Goal: Task Accomplishment & Management: Manage account settings

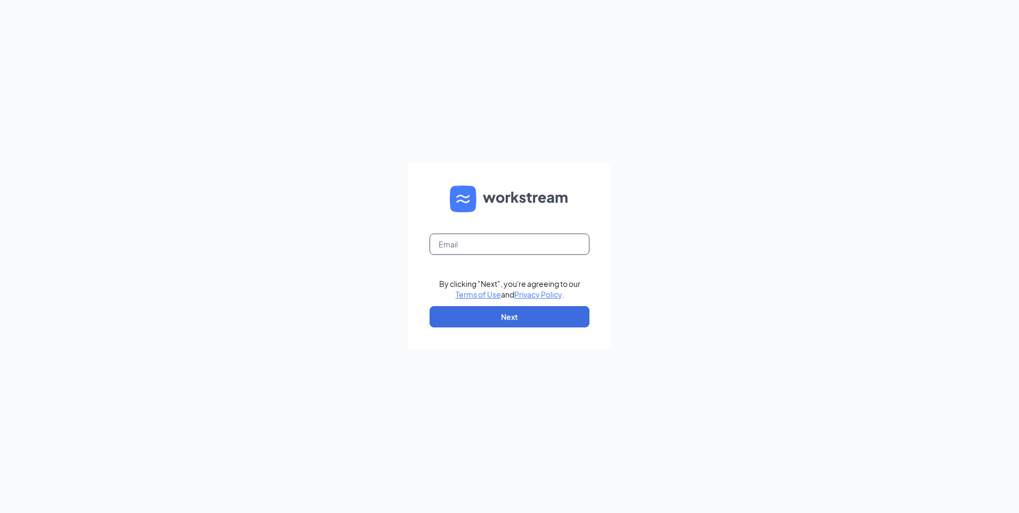
click at [451, 247] on input "text" at bounding box center [510, 243] width 160 height 21
type input "3"
type input "[EMAIL_ADDRESS][DOMAIN_NAME]"
click at [454, 320] on button "Next" at bounding box center [510, 316] width 160 height 21
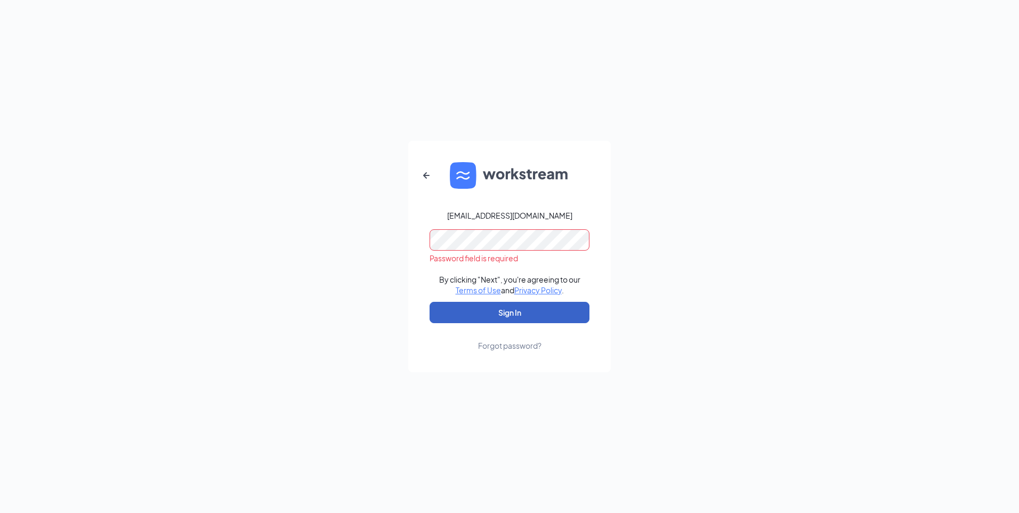
click at [441, 315] on button "Sign In" at bounding box center [510, 312] width 160 height 21
click at [518, 349] on div "Forgot password?" at bounding box center [509, 345] width 63 height 11
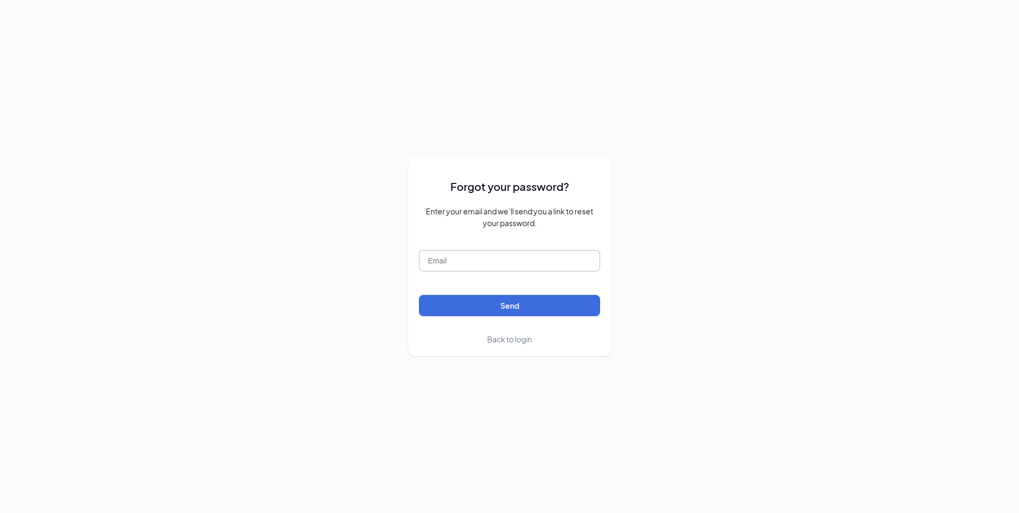
click at [461, 266] on input "text" at bounding box center [509, 260] width 181 height 21
type input "3"
type input "[EMAIL_ADDRESS][DOMAIN_NAME]"
click at [460, 304] on button "Send" at bounding box center [509, 305] width 181 height 21
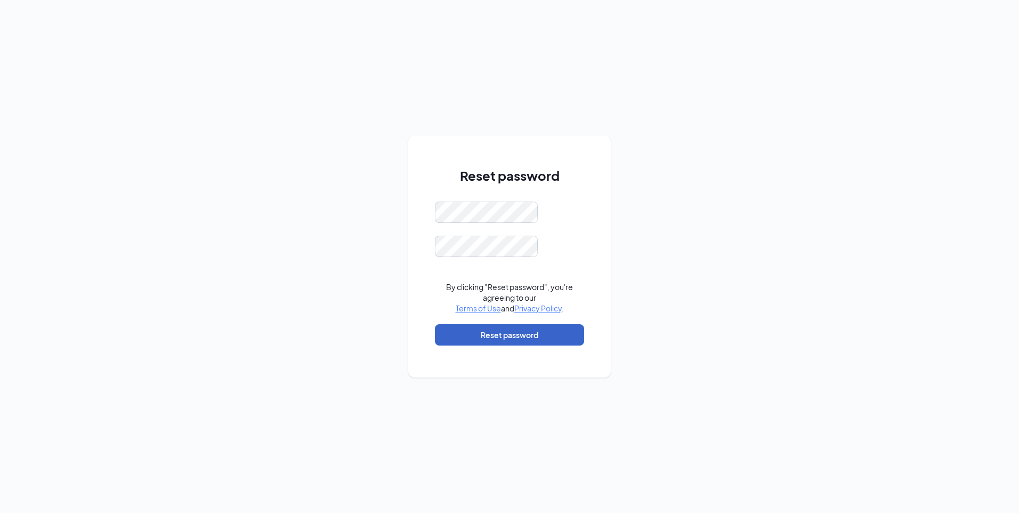
click at [457, 339] on button "Reset password" at bounding box center [509, 334] width 149 height 21
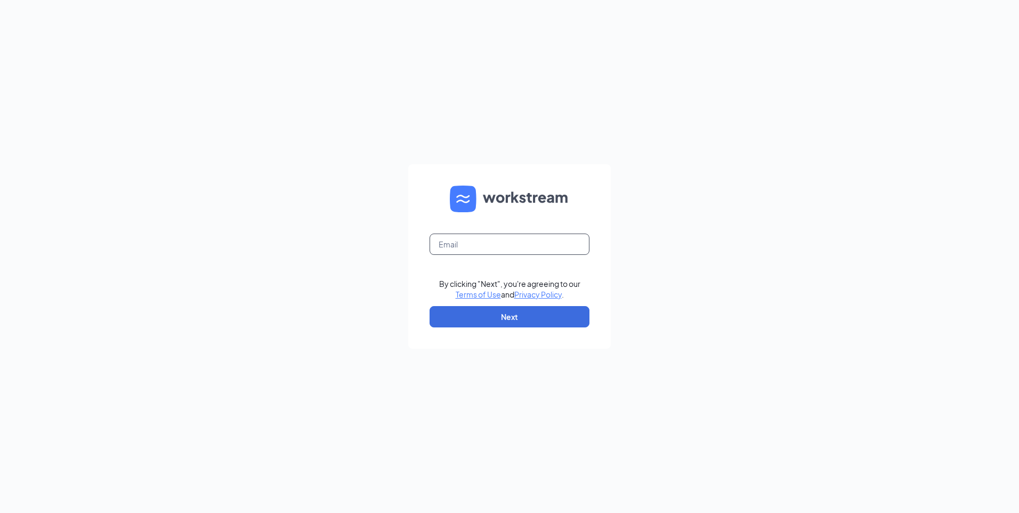
click at [517, 249] on input "text" at bounding box center [510, 243] width 160 height 21
type input "[EMAIL_ADDRESS][DOMAIN_NAME]"
click at [502, 313] on button "Next" at bounding box center [510, 316] width 160 height 21
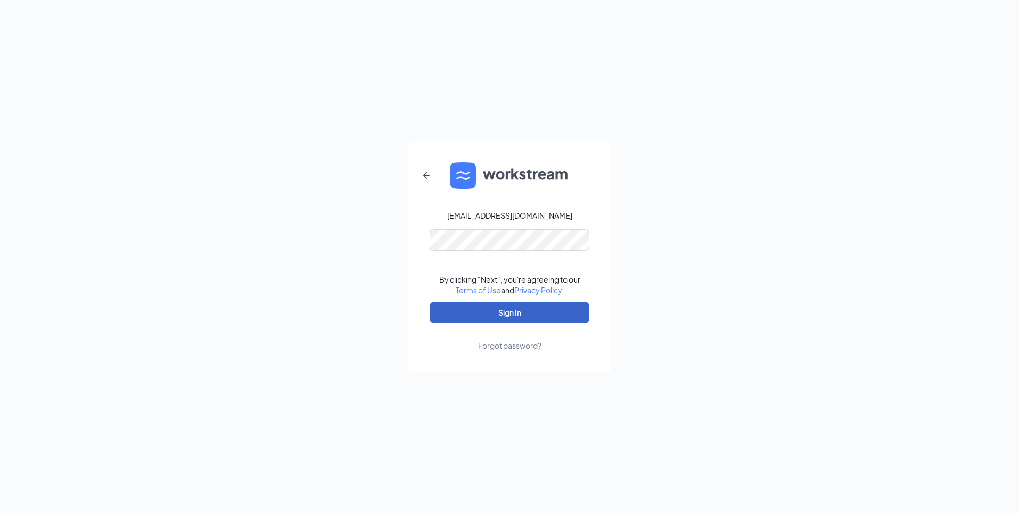
click at [472, 309] on button "Sign In" at bounding box center [510, 312] width 160 height 21
click at [438, 313] on button "Sign In" at bounding box center [510, 312] width 160 height 21
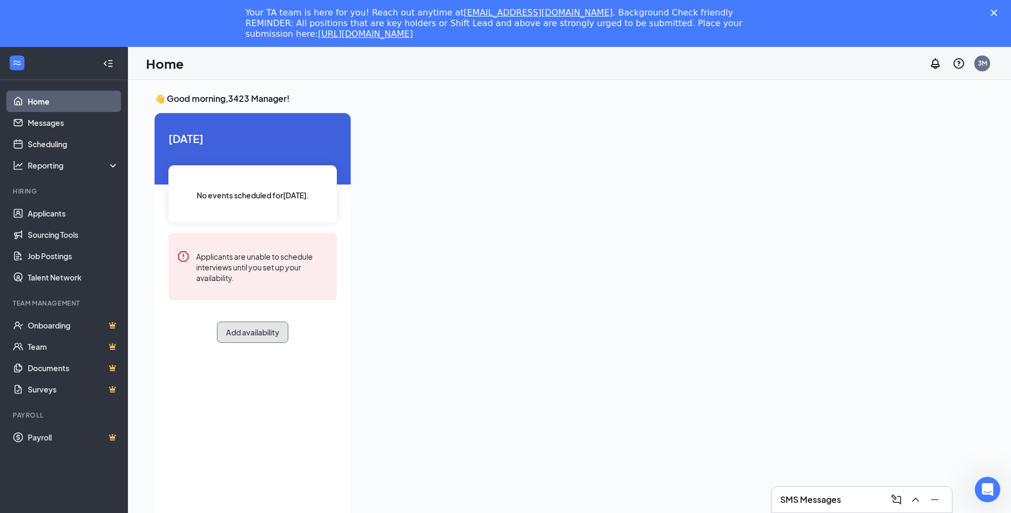
click at [263, 330] on button "Add availability" at bounding box center [252, 331] width 71 height 21
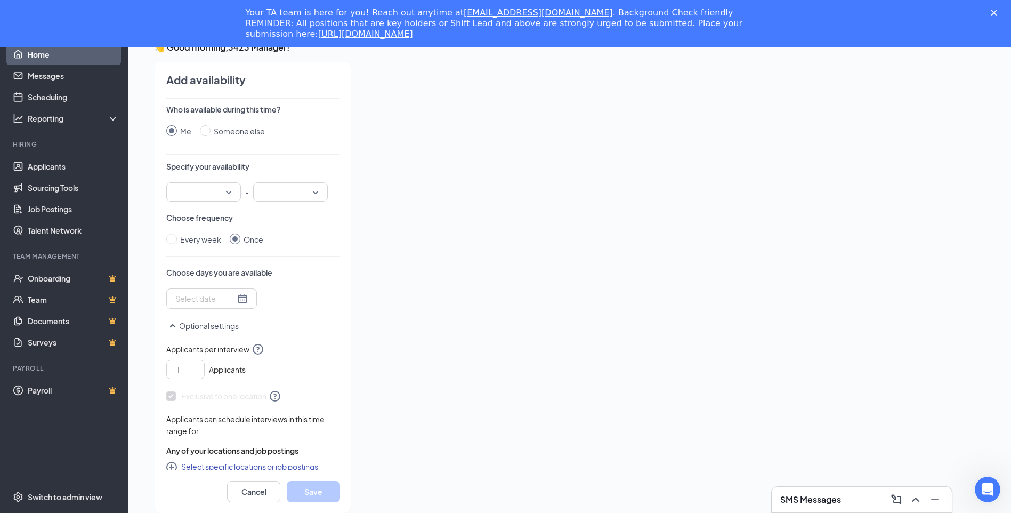
click at [226, 190] on input "search" at bounding box center [200, 192] width 54 height 18
click at [201, 315] on span "01:00 AM" at bounding box center [190, 318] width 31 height 12
click at [314, 192] on div at bounding box center [290, 191] width 75 height 19
click at [223, 192] on span "01:00 AM" at bounding box center [203, 192] width 56 height 16
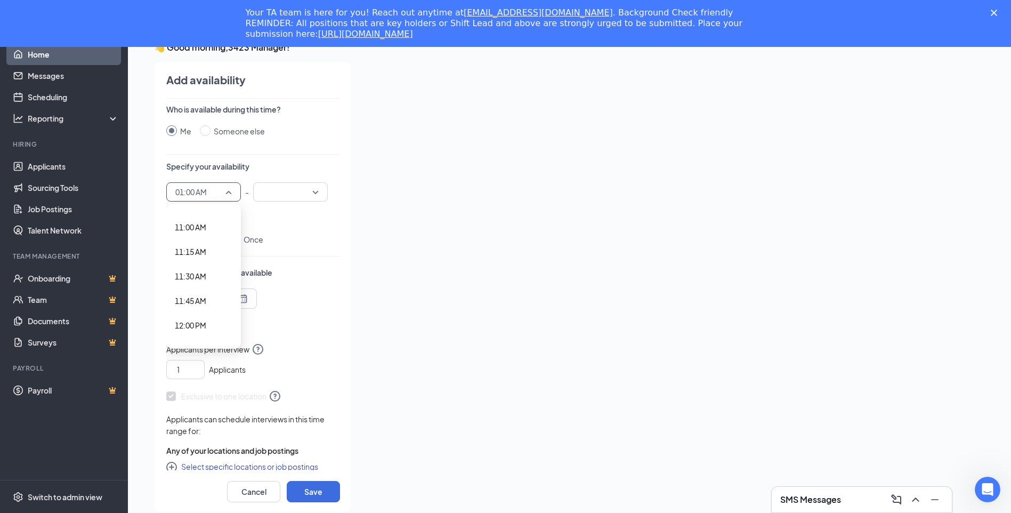
scroll to position [1123, 0]
click at [205, 279] on span "12:00 PM" at bounding box center [190, 275] width 31 height 12
click at [317, 191] on div at bounding box center [290, 191] width 75 height 19
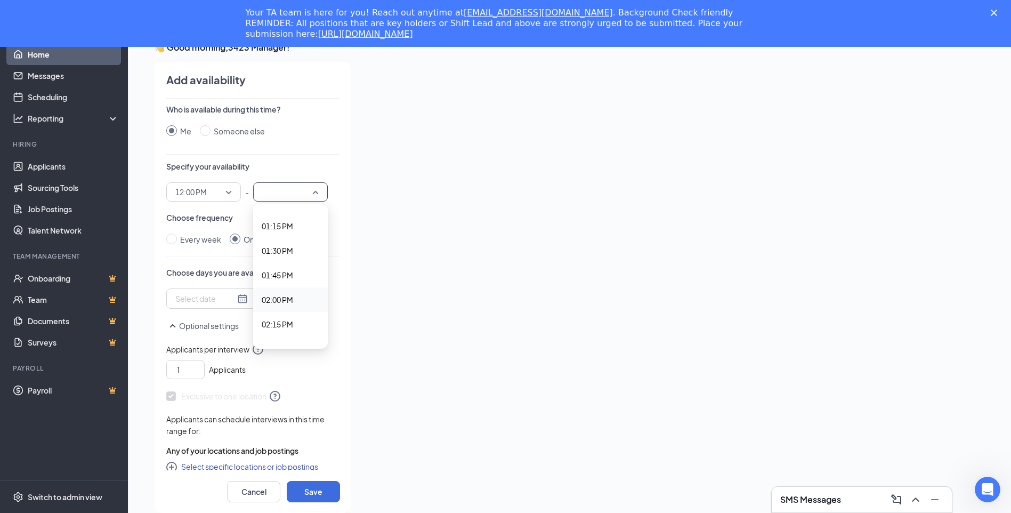
click at [294, 299] on span "02:00 PM" at bounding box center [291, 300] width 58 height 12
click at [172, 242] on input "Every week" at bounding box center [171, 238] width 11 height 11
radio input "true"
radio input "false"
click at [229, 300] on div at bounding box center [229, 299] width 109 height 17
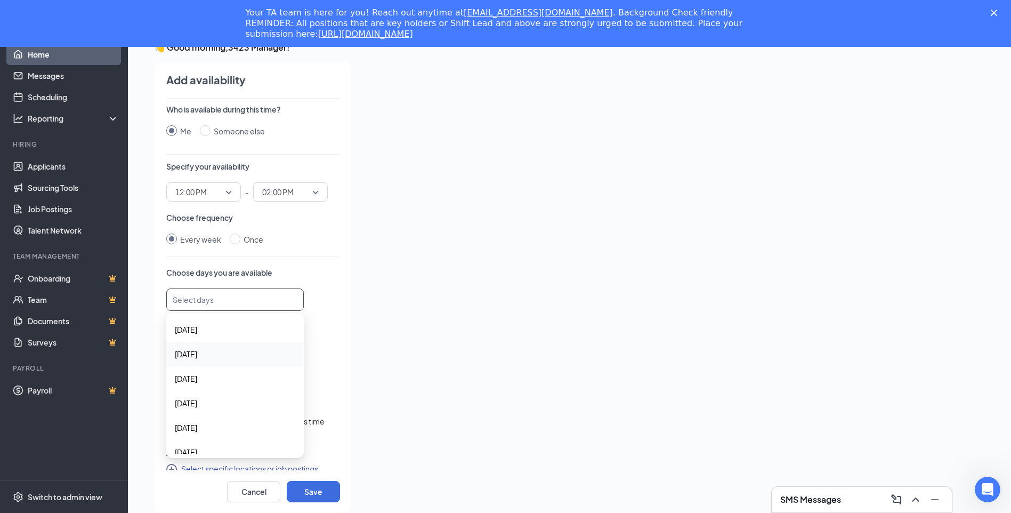
click at [221, 355] on span "[DATE]" at bounding box center [235, 354] width 120 height 12
click at [208, 377] on span "[DATE]" at bounding box center [235, 380] width 120 height 12
click at [197, 372] on span "[DATE]" at bounding box center [186, 368] width 22 height 12
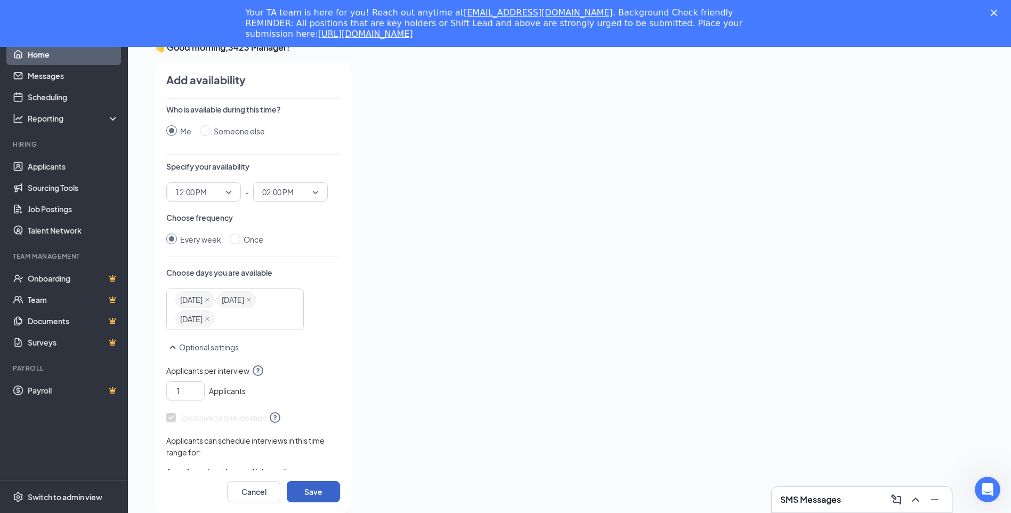
click at [309, 493] on button "Save" at bounding box center [313, 491] width 53 height 21
radio input "false"
radio input "true"
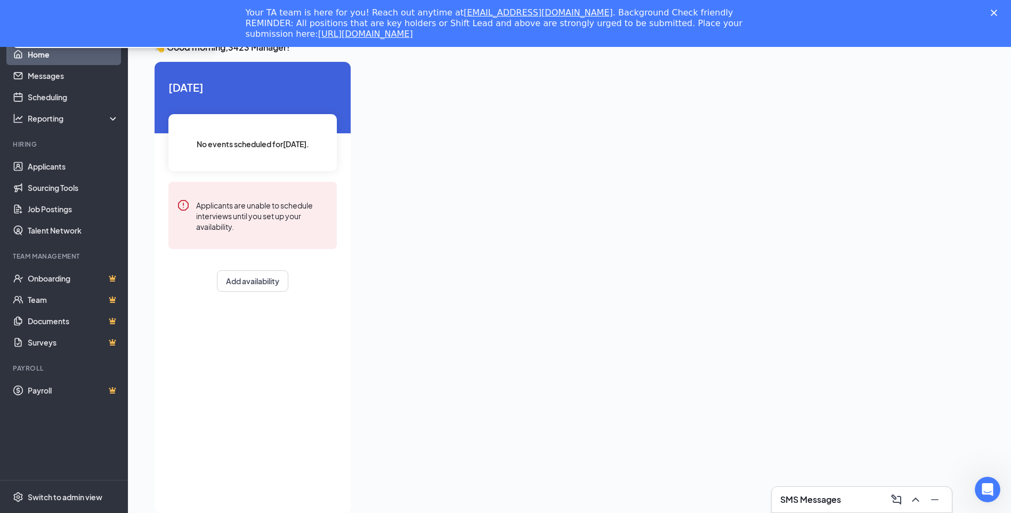
click at [245, 292] on div "[DATE] No events scheduled for [DATE] . Applicants are unable to schedule inter…" at bounding box center [253, 185] width 196 height 247
click at [245, 284] on button "Add availability" at bounding box center [252, 280] width 71 height 21
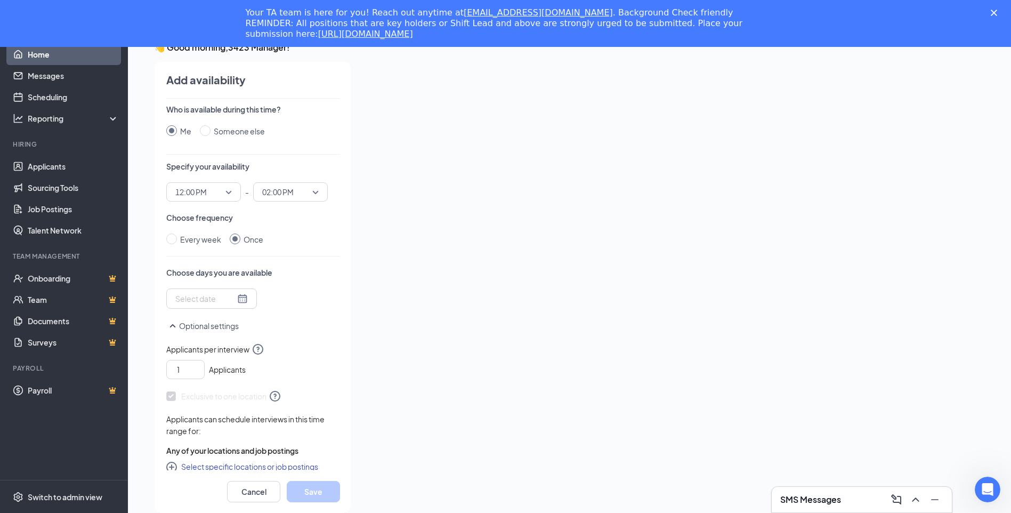
scroll to position [9, 0]
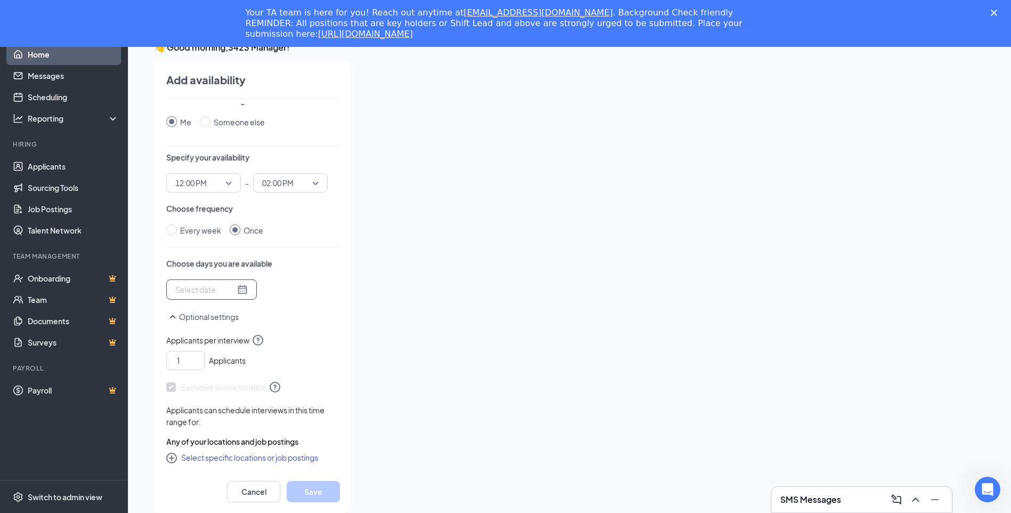
click at [234, 290] on div at bounding box center [211, 290] width 72 height 12
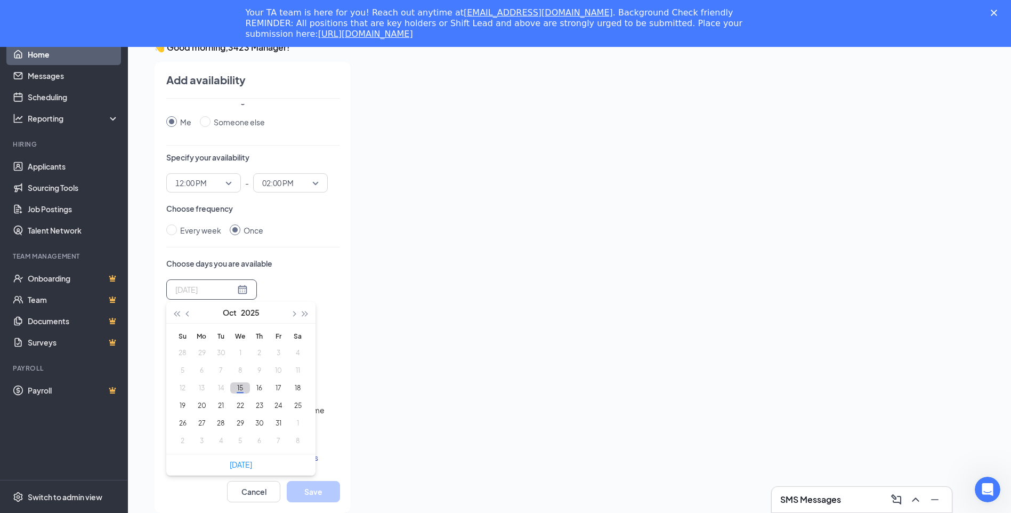
type input "[DATE]"
click at [202, 407] on button "20" at bounding box center [202, 405] width 20 height 11
click at [225, 406] on button "21" at bounding box center [221, 405] width 20 height 11
click at [236, 407] on button "22" at bounding box center [240, 405] width 20 height 11
type input "[DATE]"
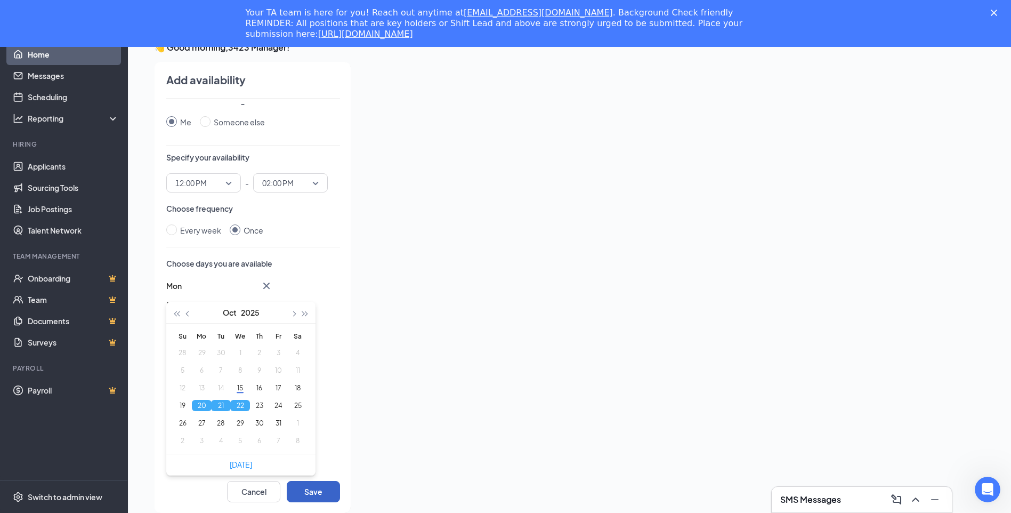
click at [307, 490] on button "Save" at bounding box center [313, 491] width 53 height 21
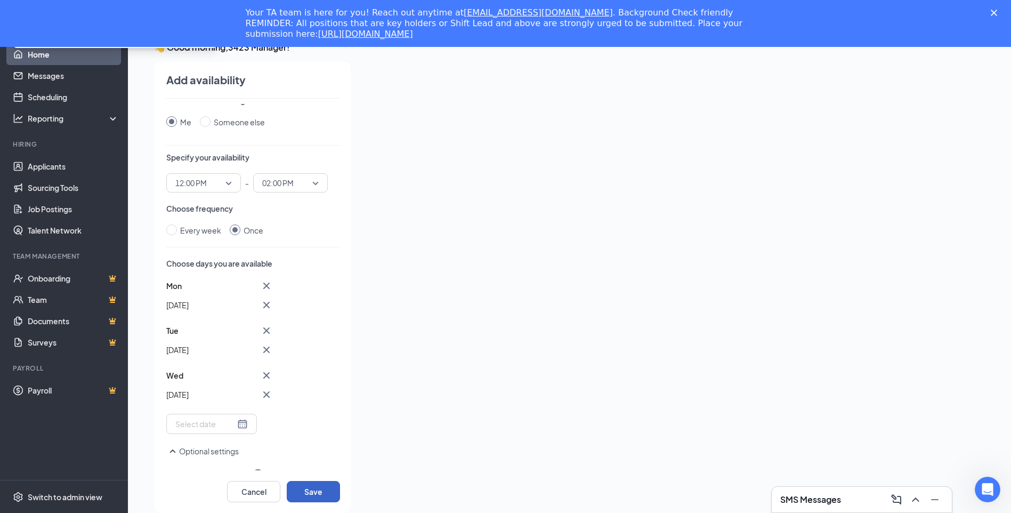
click at [312, 492] on button "Save" at bounding box center [313, 491] width 53 height 21
click at [311, 492] on button "Save" at bounding box center [313, 491] width 53 height 21
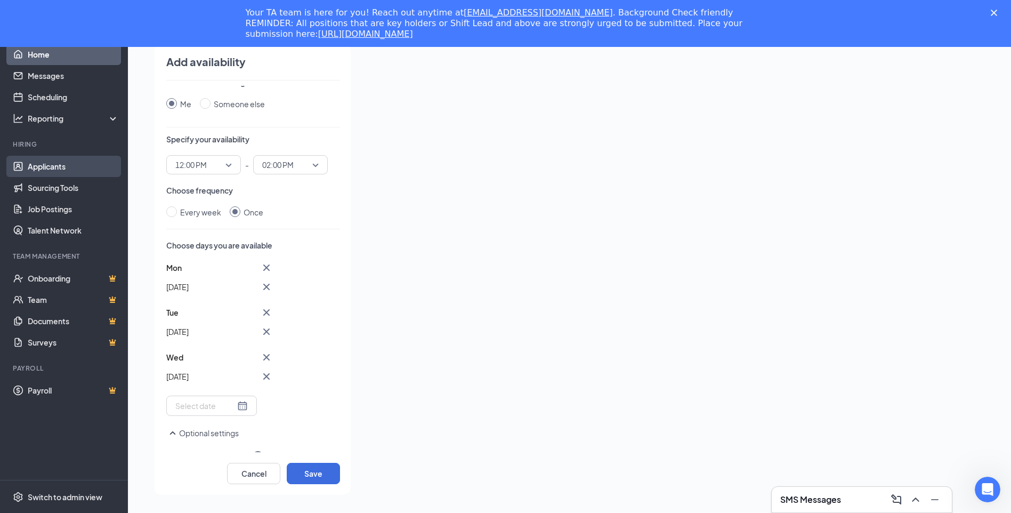
click at [67, 169] on link "Applicants" at bounding box center [73, 166] width 91 height 21
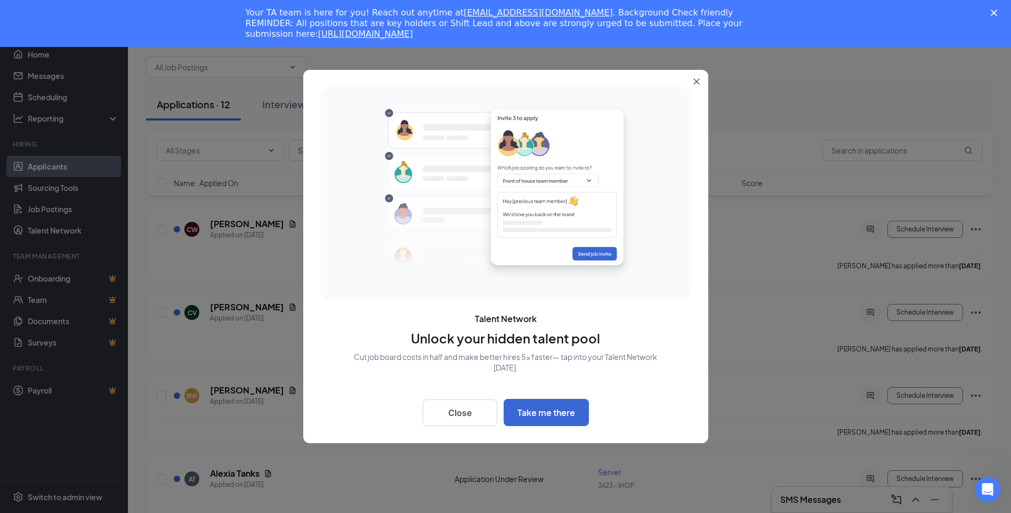
scroll to position [69, 0]
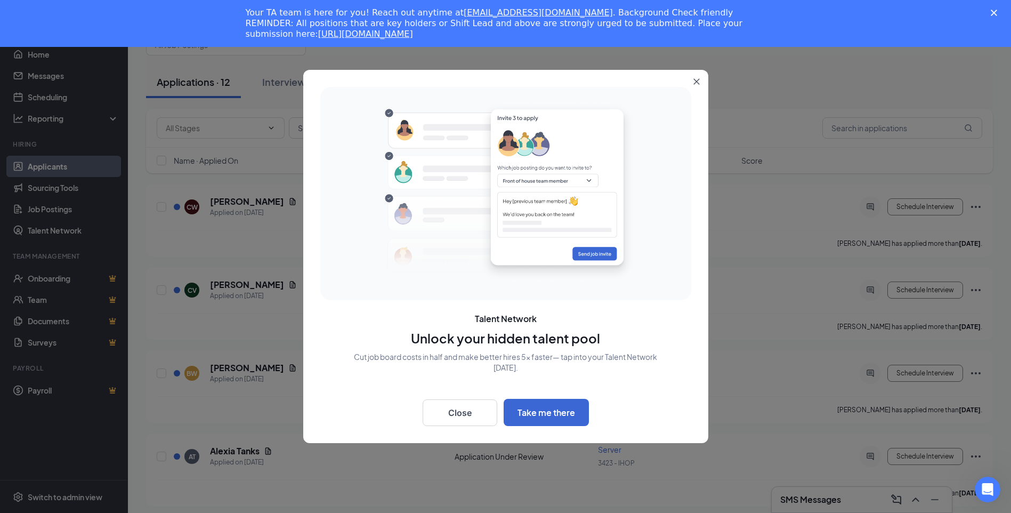
click at [694, 79] on icon "Close" at bounding box center [696, 82] width 6 height 6
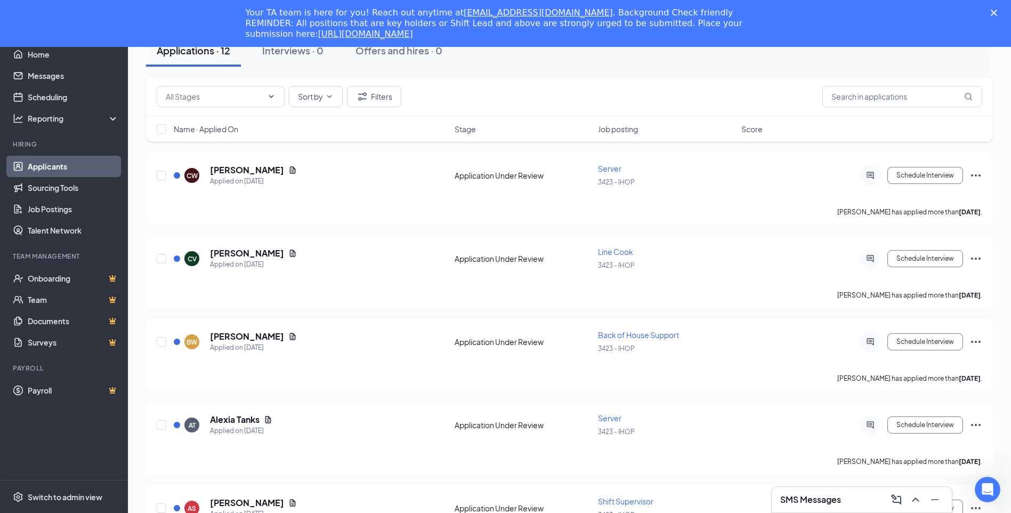
scroll to position [0, 0]
